Goal: Task Accomplishment & Management: Manage account settings

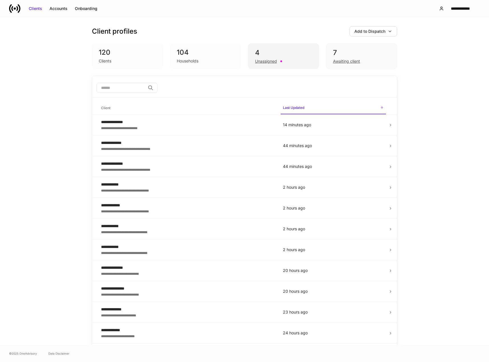
click at [266, 54] on div "4" at bounding box center [283, 52] width 57 height 9
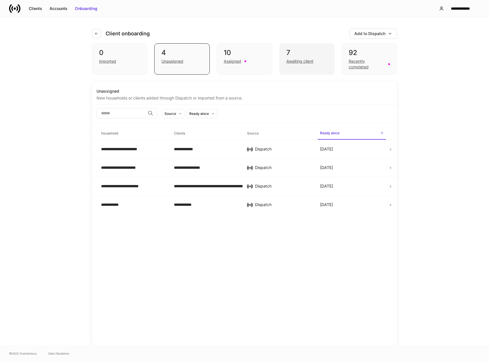
click at [296, 60] on div "Awaiting client" at bounding box center [300, 61] width 27 height 6
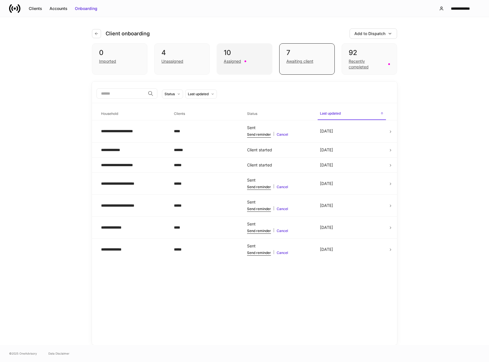
click at [237, 56] on div "10" at bounding box center [244, 52] width 41 height 9
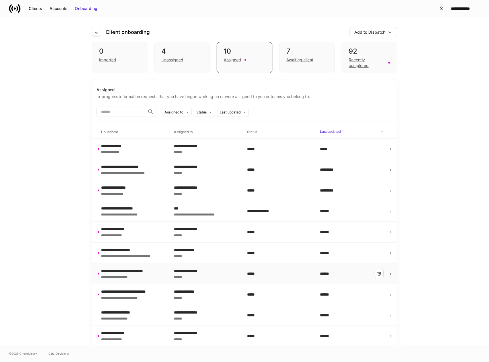
scroll to position [3, 0]
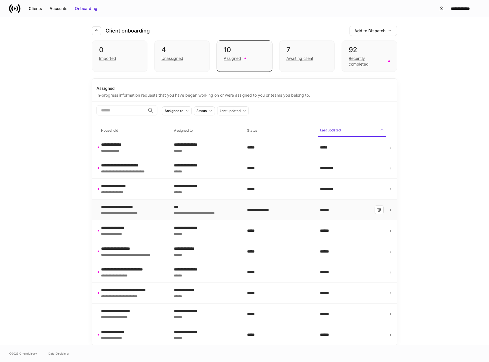
click at [118, 212] on div "**********" at bounding box center [125, 213] width 49 height 6
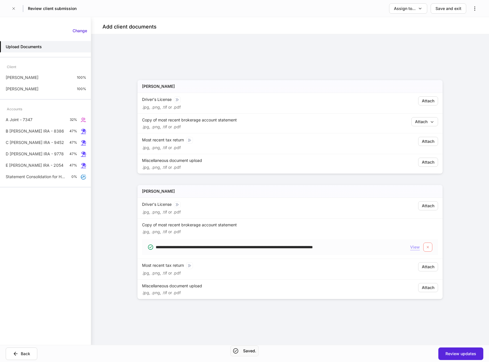
click at [417, 249] on div "View" at bounding box center [415, 247] width 10 height 6
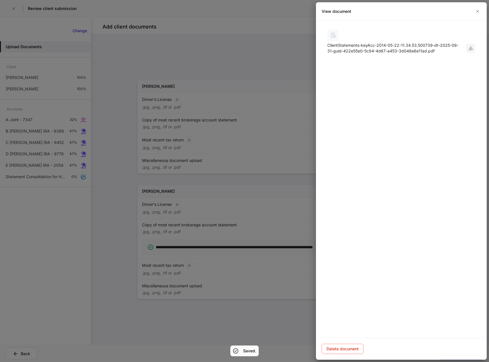
click at [472, 48] on icon "button" at bounding box center [471, 48] width 5 height 5
drag, startPoint x: 481, startPoint y: 10, endPoint x: 477, endPoint y: 10, distance: 4.6
click at [481, 10] on button "button" at bounding box center [478, 11] width 7 height 7
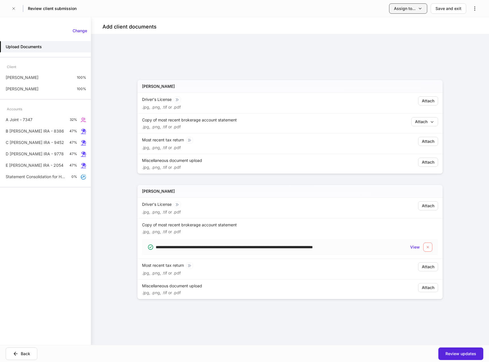
click at [402, 11] on div "Assign to..." at bounding box center [405, 9] width 22 height 6
click at [393, 37] on li "Another team or teammate" at bounding box center [392, 35] width 69 height 10
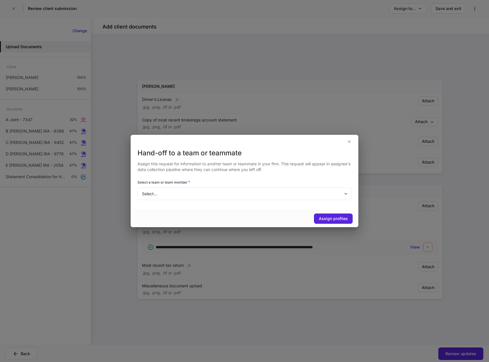
click at [262, 194] on body "**********" at bounding box center [244, 181] width 489 height 362
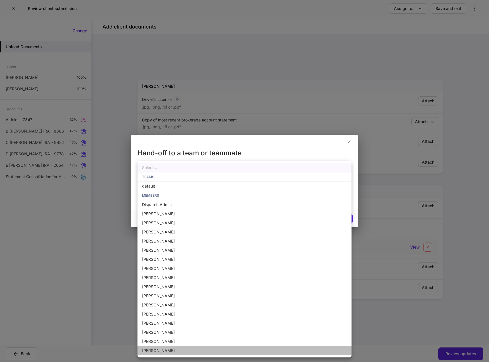
click at [157, 353] on li "[PERSON_NAME]" at bounding box center [245, 350] width 214 height 9
type input "**********"
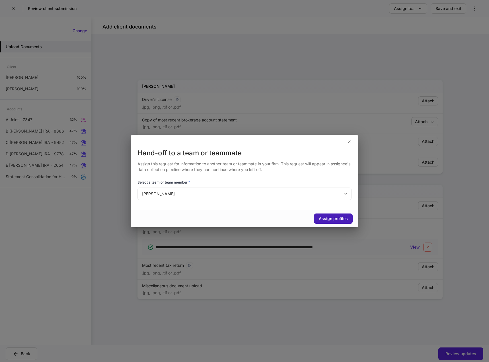
click at [324, 221] on div "Assign profiles" at bounding box center [333, 219] width 29 height 6
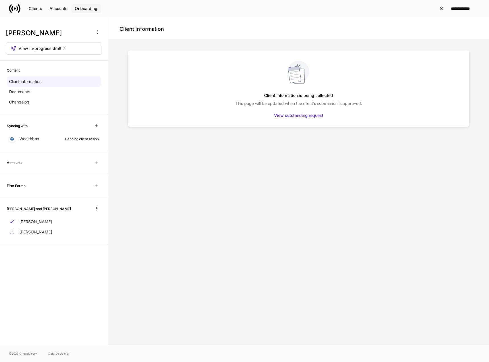
click at [78, 11] on div "Onboarding" at bounding box center [86, 9] width 23 height 6
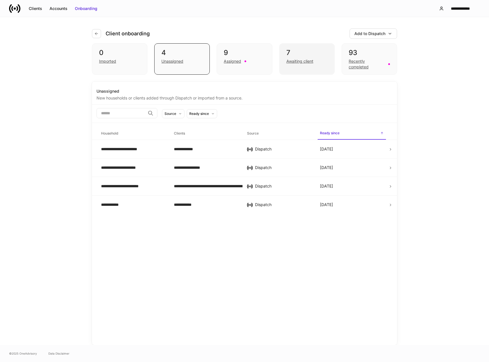
click at [295, 60] on div "Awaiting client" at bounding box center [300, 61] width 27 height 6
